Goal: Task Accomplishment & Management: Manage account settings

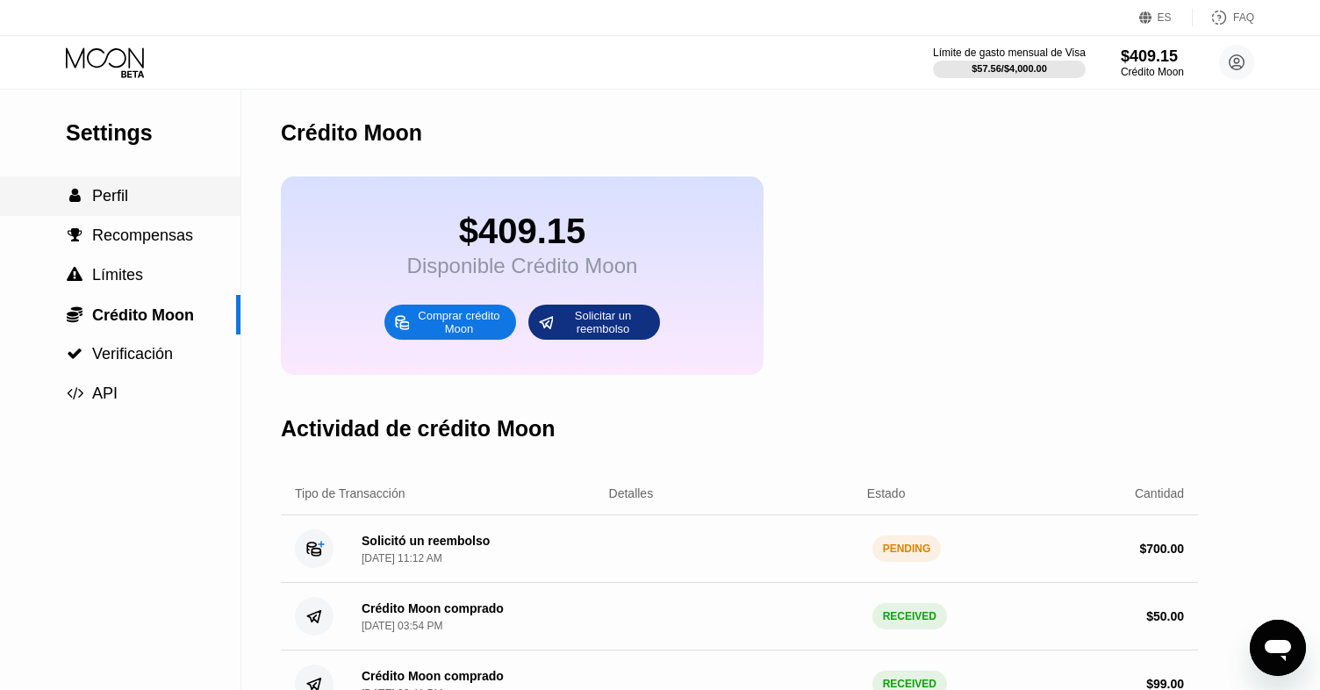
click at [118, 184] on div " Perfil" at bounding box center [120, 195] width 241 height 39
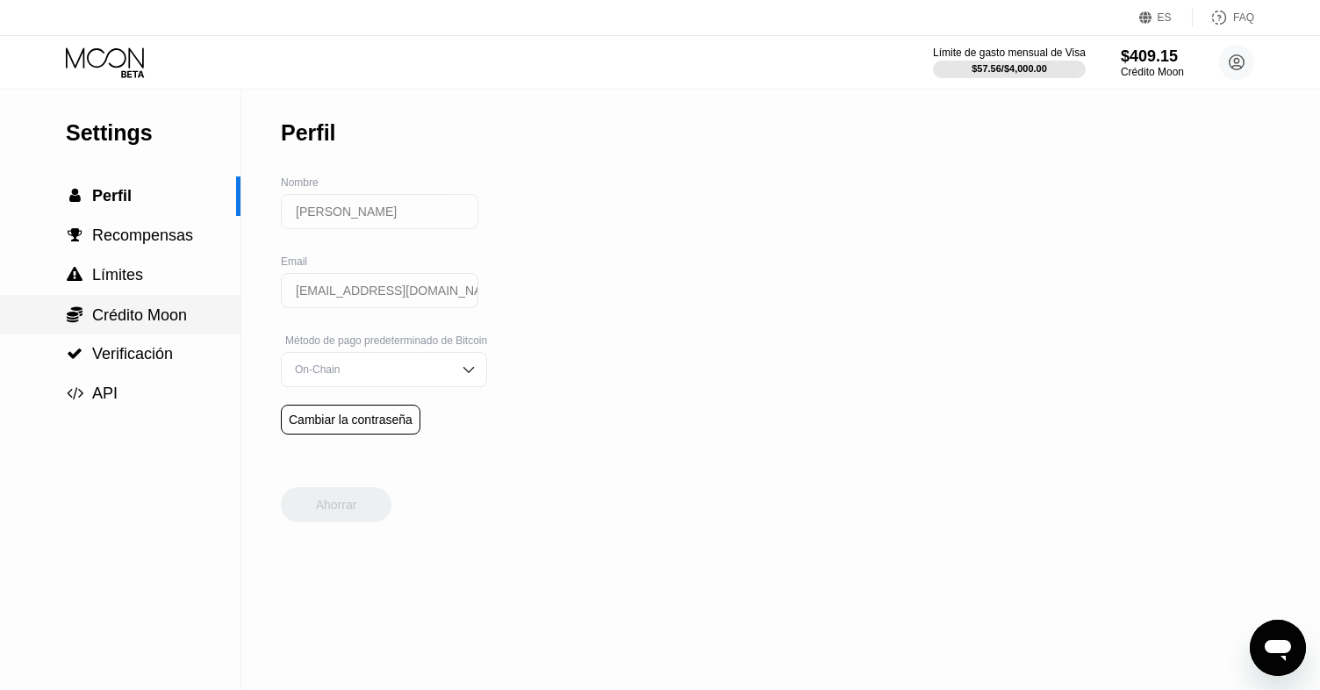
click at [132, 320] on span "Crédito Moon" at bounding box center [139, 315] width 95 height 18
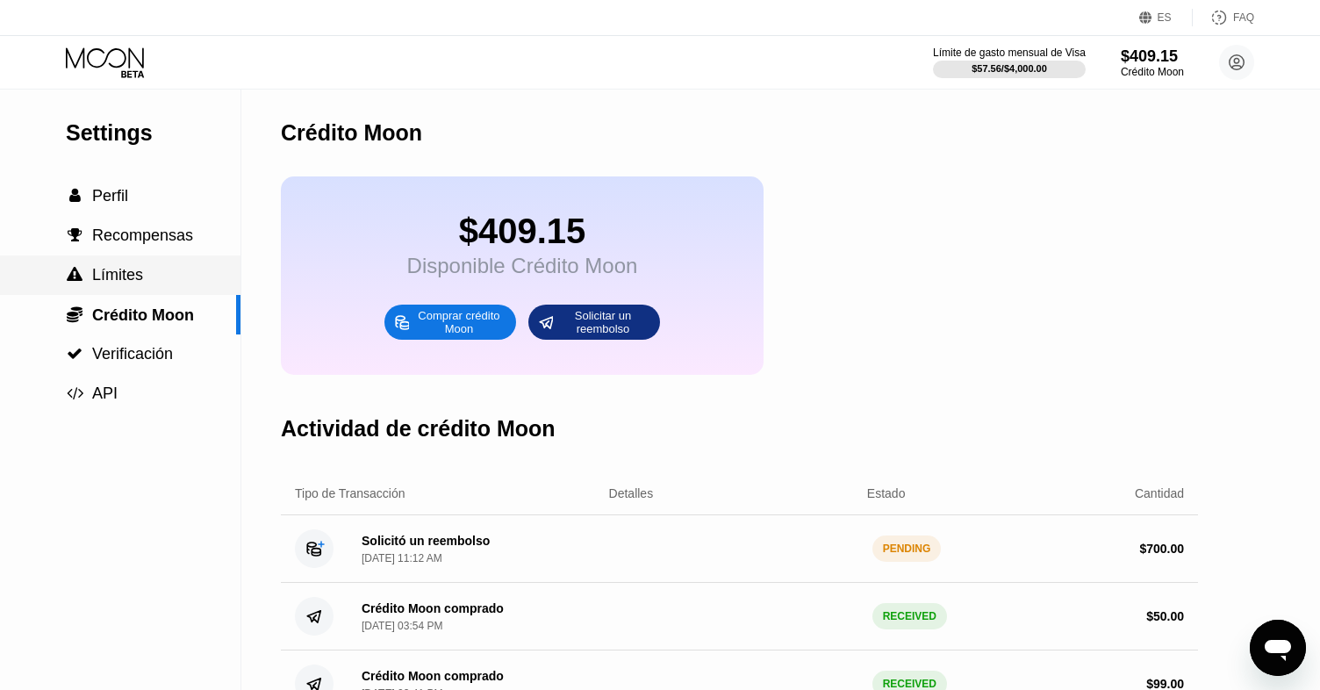
click at [126, 274] on span "Límites" at bounding box center [117, 275] width 51 height 18
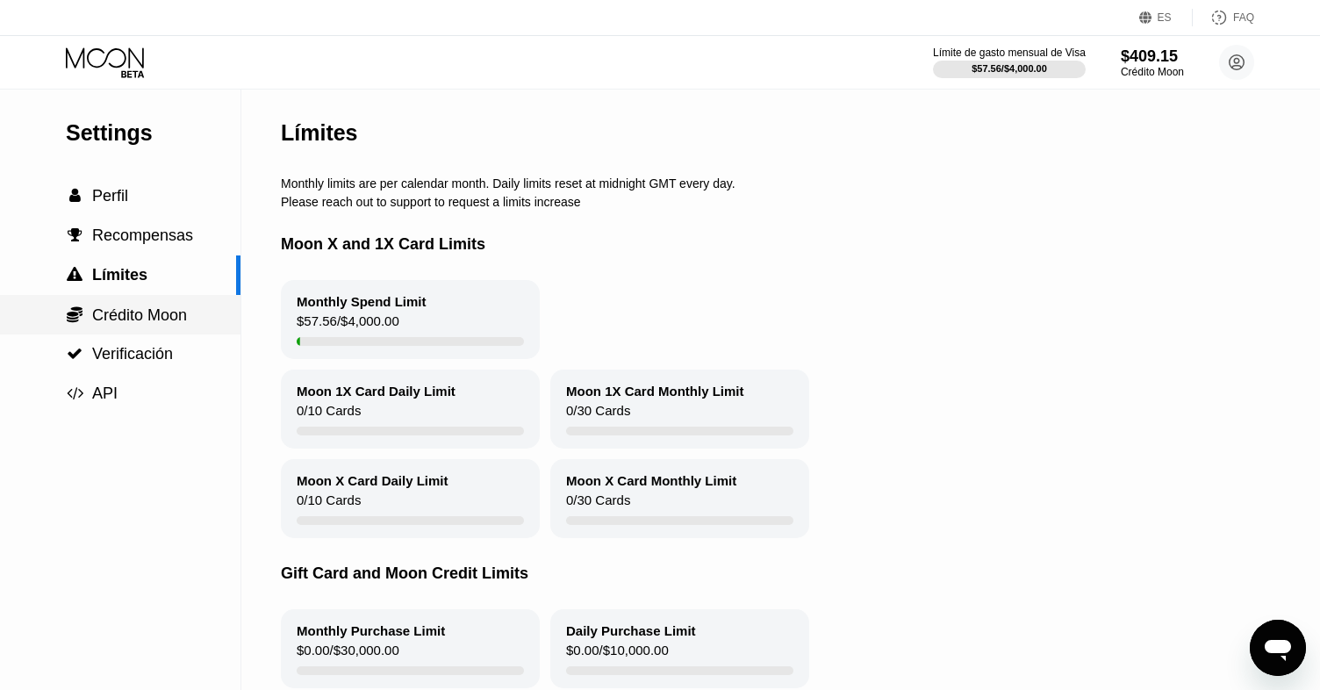
click at [109, 309] on span "Crédito Moon" at bounding box center [139, 315] width 95 height 18
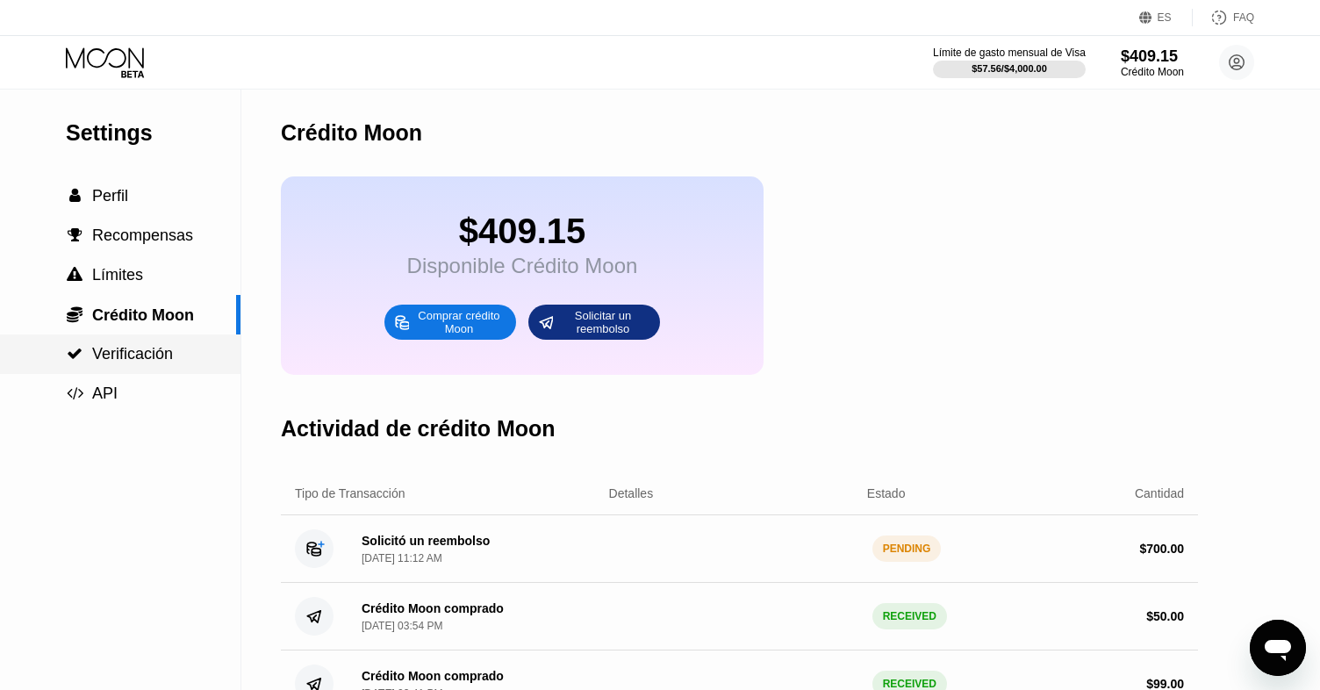
click at [135, 355] on span "Verificación" at bounding box center [132, 354] width 81 height 18
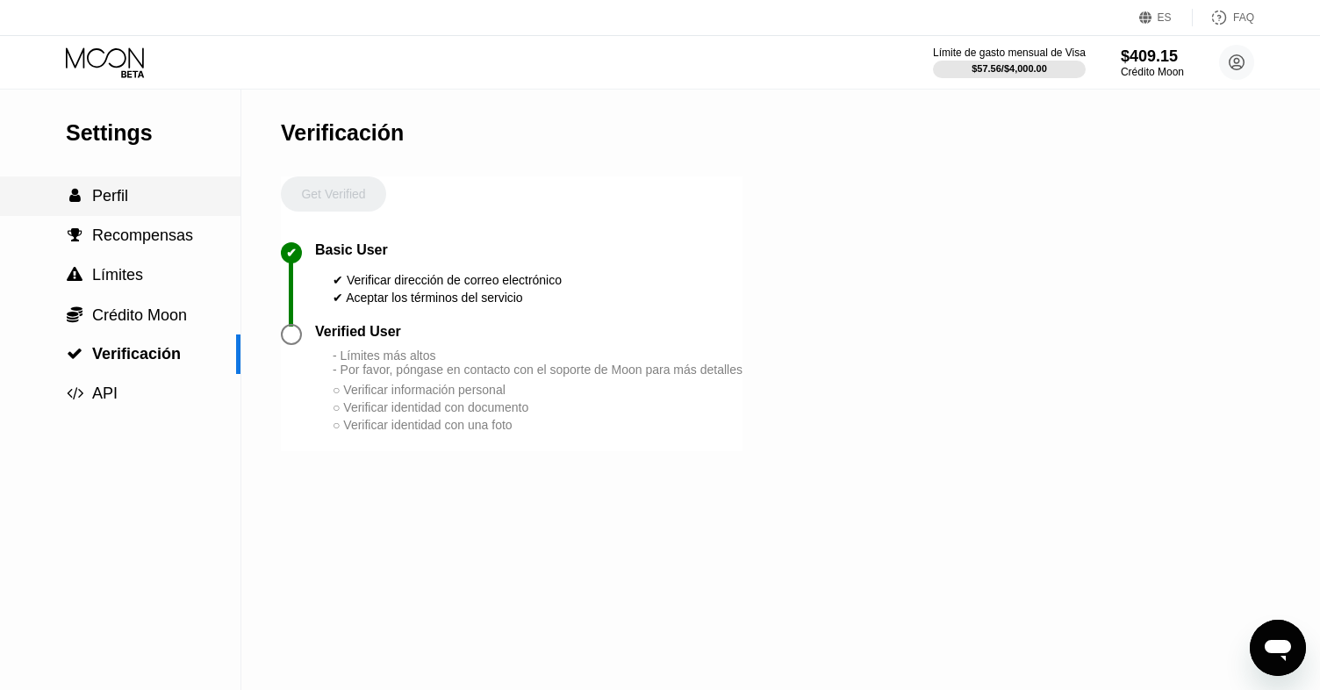
click at [123, 185] on div " Perfil" at bounding box center [120, 195] width 241 height 39
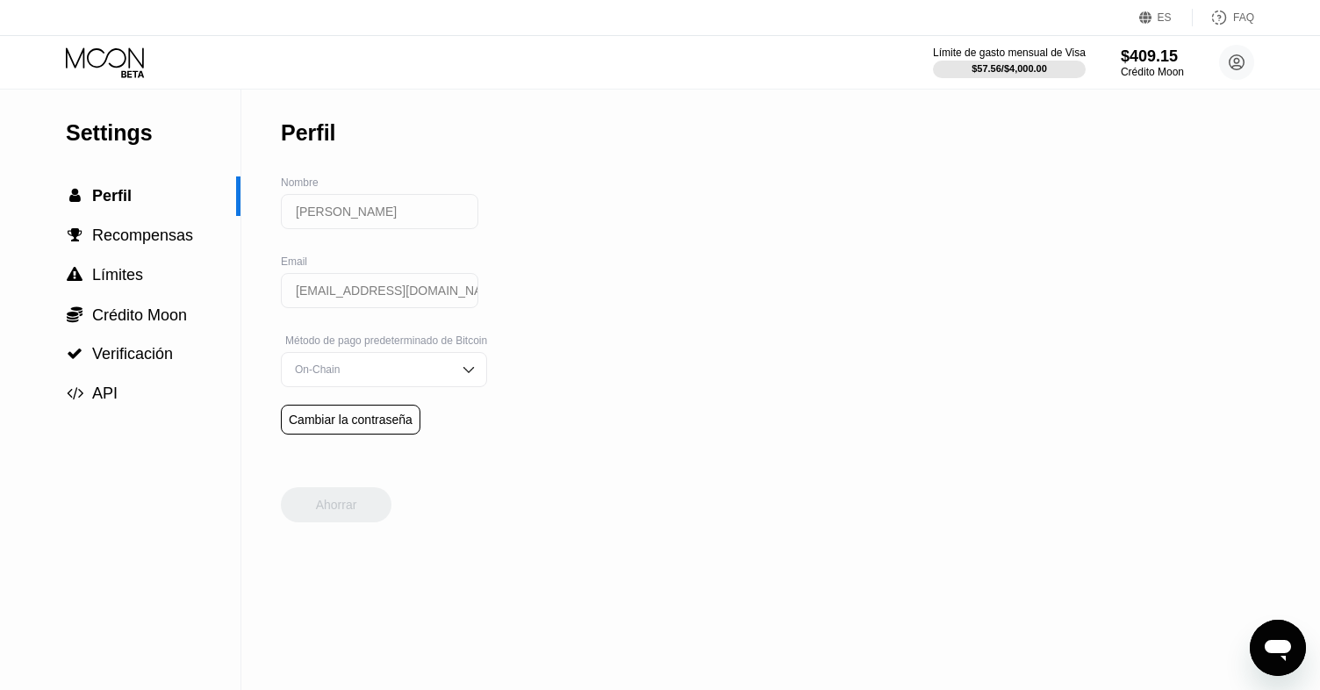
click at [123, 58] on icon at bounding box center [107, 62] width 82 height 31
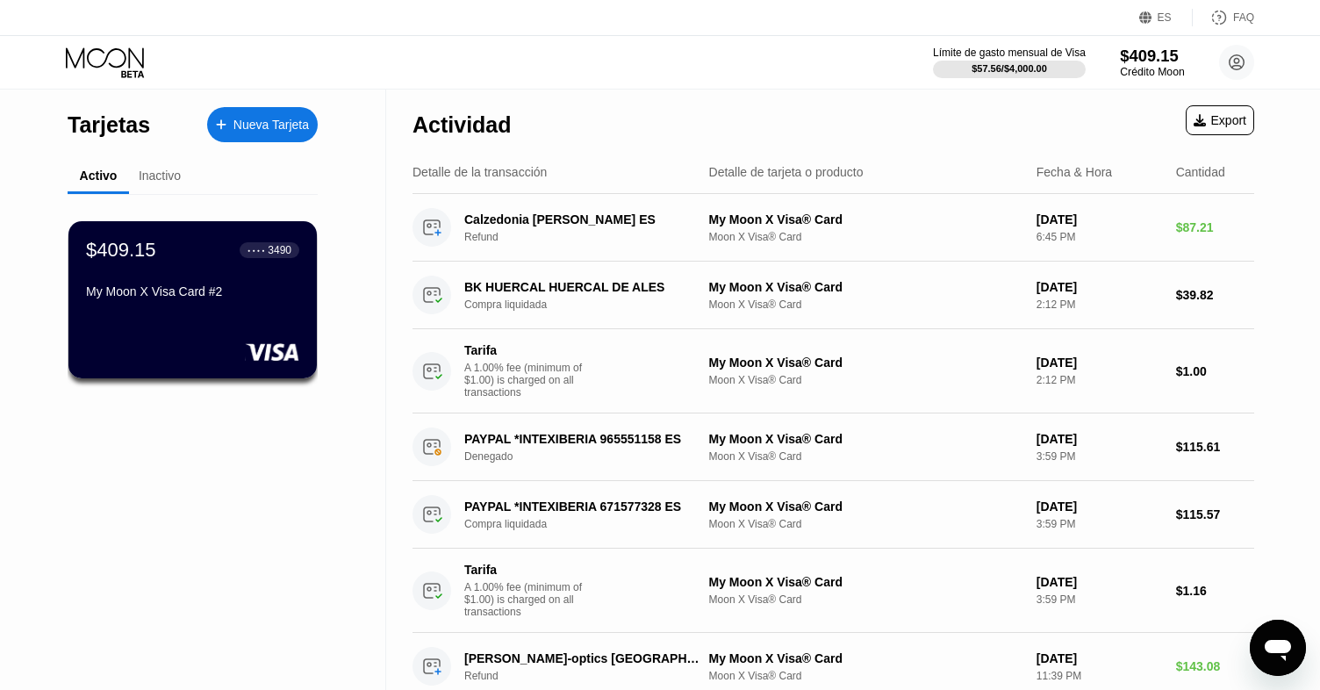
click at [1166, 61] on div "$409.15" at bounding box center [1152, 56] width 64 height 18
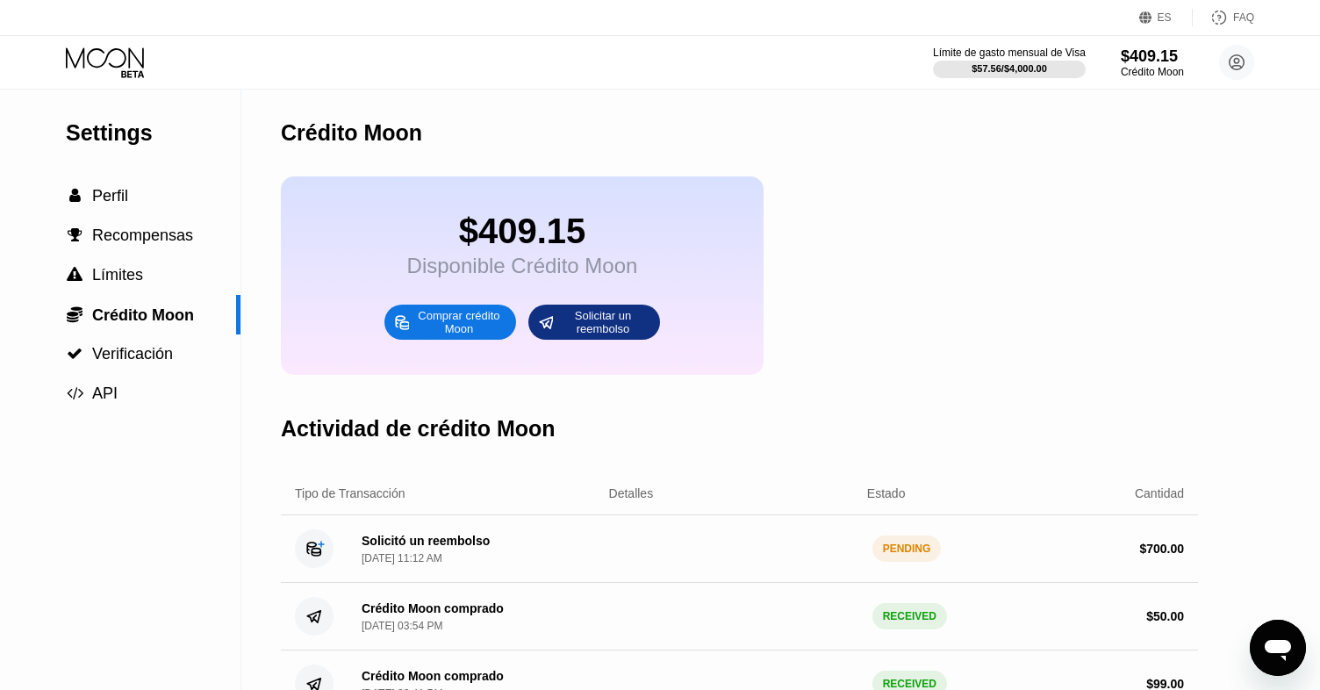
click at [413, 531] on div "Solicitó un reembolso [DATE] 11:12 AM PENDING $ 700.00" at bounding box center [739, 549] width 917 height 68
click at [409, 544] on div "Solicitó un reembolso" at bounding box center [426, 541] width 128 height 14
click at [96, 58] on icon at bounding box center [107, 62] width 82 height 31
